Goal: Information Seeking & Learning: Learn about a topic

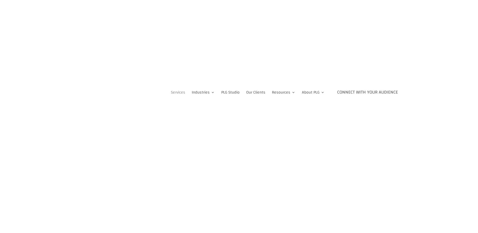
click at [173, 91] on link "Services" at bounding box center [178, 92] width 14 height 38
click at [207, 149] on link "Life & Entertainment Industry" at bounding box center [210, 150] width 45 height 12
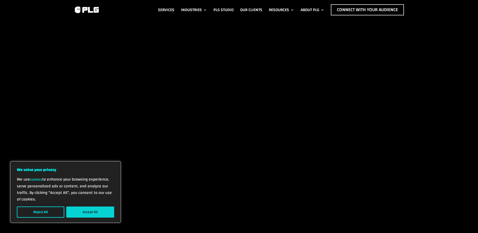
click at [94, 209] on button "Accept All" at bounding box center [90, 211] width 48 height 11
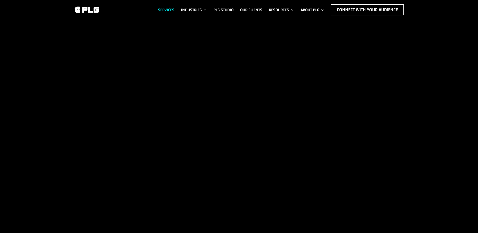
click at [170, 15] on link "Services" at bounding box center [166, 9] width 16 height 11
click at [169, 15] on link "Services" at bounding box center [166, 9] width 16 height 11
click at [258, 15] on link "Our Clients" at bounding box center [251, 9] width 22 height 11
click at [242, 15] on link "Our Clients" at bounding box center [251, 9] width 22 height 11
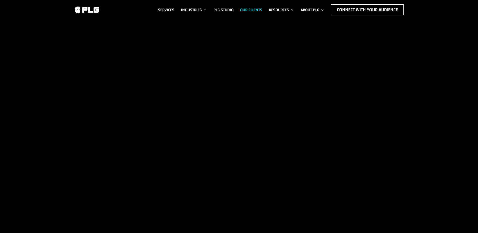
click at [242, 15] on link "Our Clients" at bounding box center [251, 9] width 22 height 11
click at [240, 15] on link "Our Clients" at bounding box center [251, 9] width 22 height 11
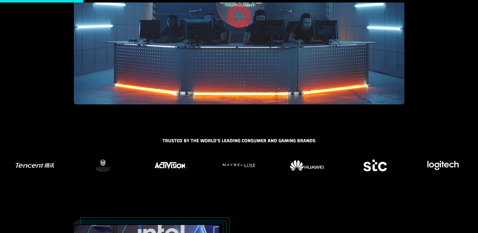
scroll to position [124, 0]
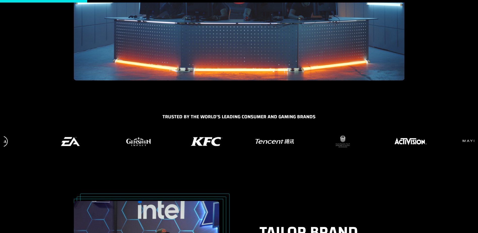
click at [344, 138] on img "15 / 37" at bounding box center [342, 141] width 17 height 15
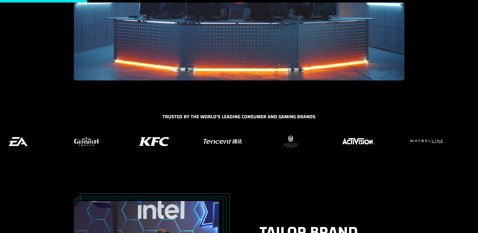
click at [75, 148] on figure "12 / 37" at bounding box center [86, 141] width 62 height 15
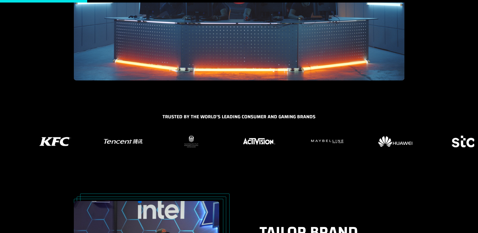
click at [132, 146] on figure "14 / 37" at bounding box center [123, 141] width 62 height 15
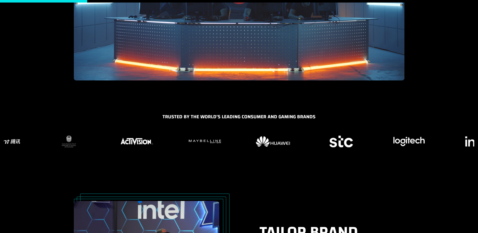
click at [187, 143] on img "17 / 37" at bounding box center [204, 141] width 35 height 6
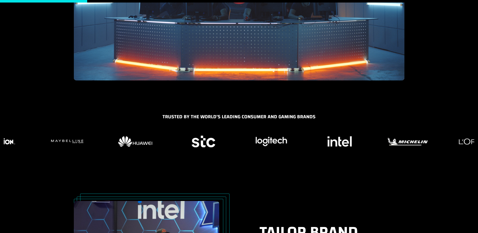
click at [254, 145] on img "20 / 37" at bounding box center [271, 141] width 35 height 12
